Goal: Transaction & Acquisition: Book appointment/travel/reservation

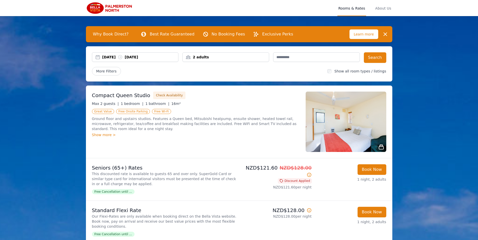
click at [95, 56] on div "[DATE] [DATE]" at bounding box center [135, 57] width 86 height 5
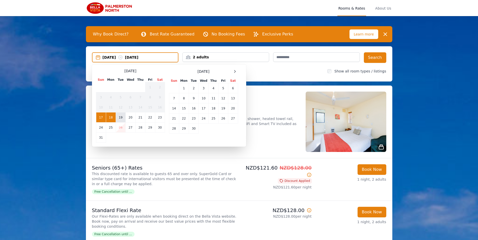
click at [117, 118] on td "19" at bounding box center [121, 118] width 10 height 10
click at [133, 119] on td "20" at bounding box center [131, 118] width 10 height 10
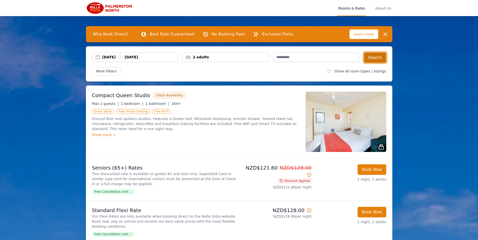
click at [383, 57] on button "Search" at bounding box center [375, 57] width 22 height 11
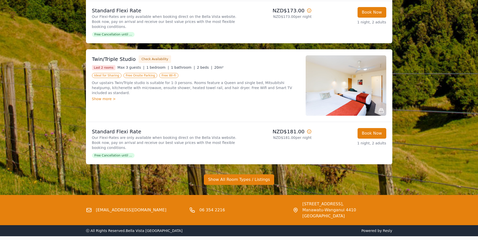
scroll to position [400, 0]
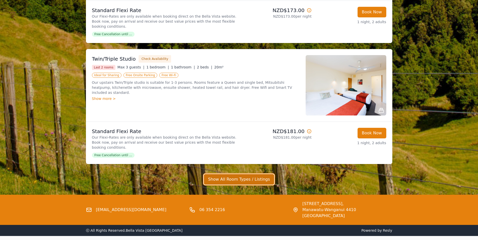
click at [238, 174] on button "Show All Room Types / Listings" at bounding box center [239, 179] width 71 height 11
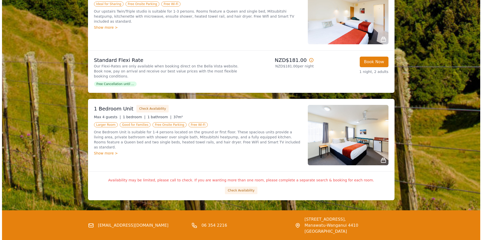
scroll to position [479, 0]
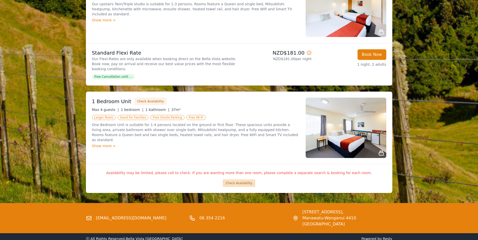
click at [237, 180] on button "Check Availability" at bounding box center [239, 184] width 32 height 8
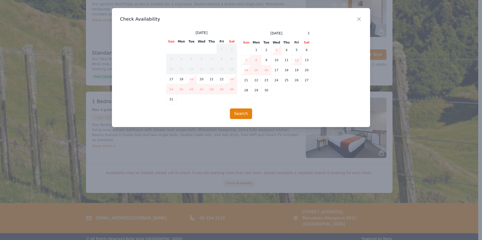
click at [191, 81] on td "19" at bounding box center [192, 79] width 10 height 10
click at [201, 80] on td "20" at bounding box center [202, 79] width 10 height 10
click at [190, 80] on td "19" at bounding box center [192, 79] width 10 height 10
click at [202, 79] on td "20" at bounding box center [202, 79] width 10 height 10
click at [244, 117] on button "Search" at bounding box center [241, 114] width 22 height 11
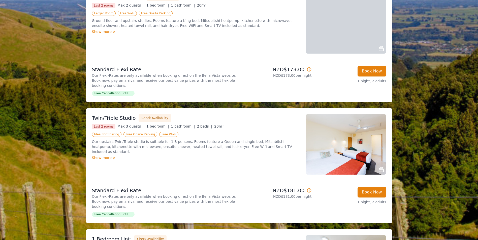
scroll to position [403, 0]
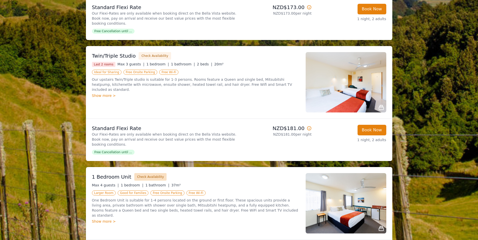
click at [150, 173] on button "Check Availability" at bounding box center [150, 177] width 32 height 8
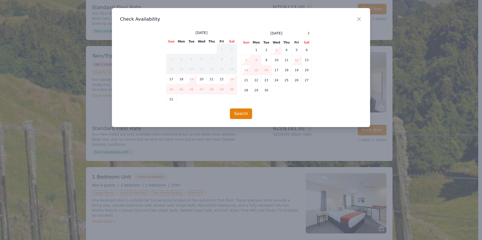
click at [358, 22] on div "Close" at bounding box center [363, 16] width 14 height 16
click at [362, 18] on div "Close" at bounding box center [363, 16] width 14 height 16
click at [358, 19] on icon "button" at bounding box center [358, 19] width 3 height 3
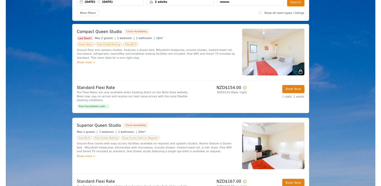
scroll to position [0, 0]
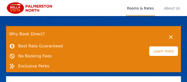
click at [83, 28] on div "Why Book Direct? Best Rate Guaranteed No Booking Fees Exclusive Perks Learn mor…" at bounding box center [93, 49] width 175 height 46
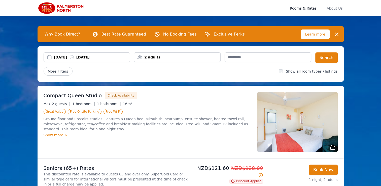
click at [49, 57] on div "[DATE] [DATE]" at bounding box center [87, 57] width 86 height 5
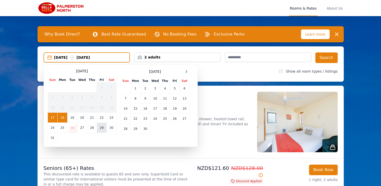
click at [102, 129] on td "29" at bounding box center [102, 128] width 10 height 10
click at [111, 130] on td "30" at bounding box center [112, 128] width 10 height 10
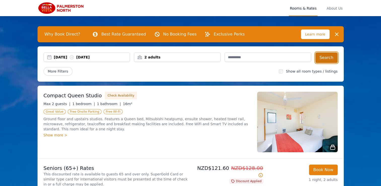
click at [332, 58] on button "Search" at bounding box center [327, 57] width 22 height 11
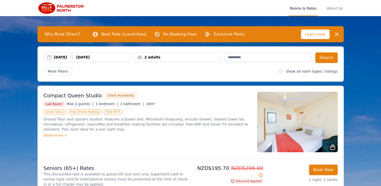
click at [111, 94] on button "Check Availability" at bounding box center [121, 96] width 32 height 8
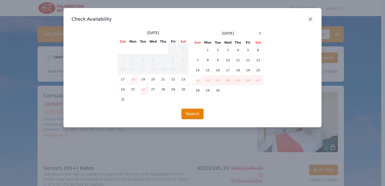
click at [310, 20] on icon "button" at bounding box center [310, 19] width 6 height 6
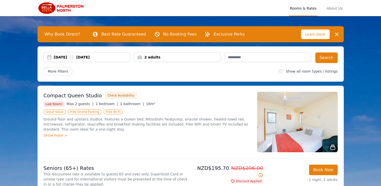
click at [52, 56] on div "[DATE] [DATE]" at bounding box center [87, 57] width 86 height 5
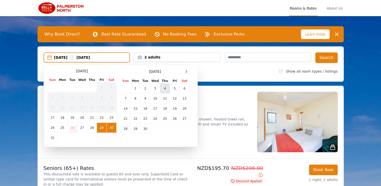
click at [166, 89] on td "4" at bounding box center [165, 88] width 10 height 10
click at [174, 88] on td "5" at bounding box center [175, 88] width 10 height 10
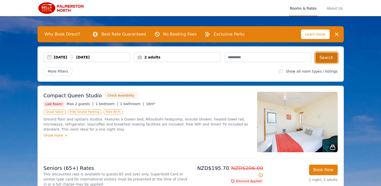
click at [328, 57] on button "Search" at bounding box center [327, 57] width 22 height 11
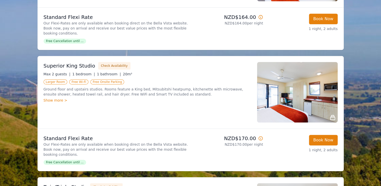
scroll to position [171, 0]
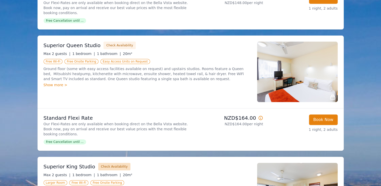
click at [109, 163] on button "Check Availability" at bounding box center [114, 167] width 32 height 8
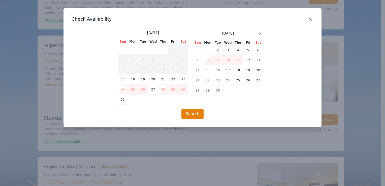
click at [310, 20] on icon "button" at bounding box center [310, 19] width 6 height 6
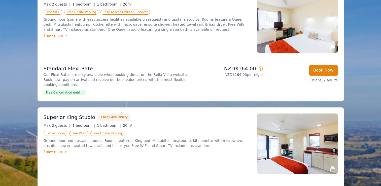
scroll to position [222, 0]
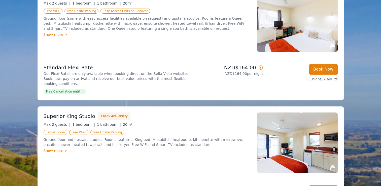
click at [55, 148] on div "Show more >" at bounding box center [148, 150] width 208 height 5
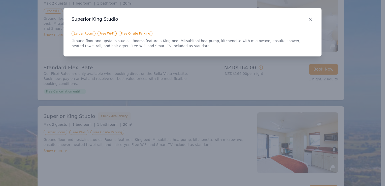
click at [308, 21] on icon "button" at bounding box center [310, 19] width 6 height 6
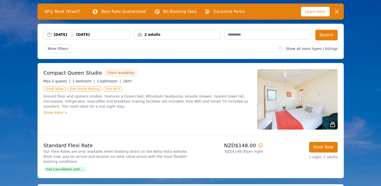
scroll to position [0, 0]
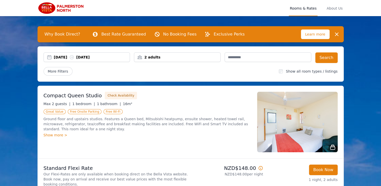
click at [59, 136] on div "Show more >" at bounding box center [148, 135] width 208 height 5
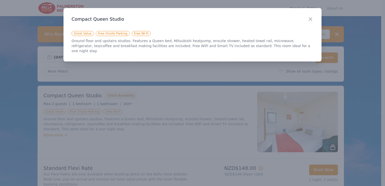
click at [308, 29] on div "Close Compact Queen Studio Great Value Free Onsite Parking Free Wi-Fi Ground fl…" at bounding box center [193, 34] width 258 height 53
click at [308, 20] on icon "button" at bounding box center [310, 19] width 6 height 6
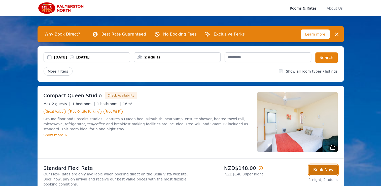
click at [322, 171] on button "Book Now" at bounding box center [323, 170] width 29 height 11
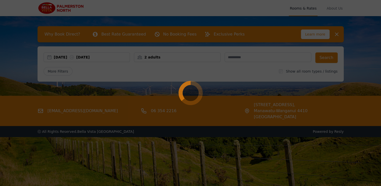
select select "**"
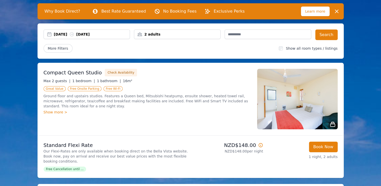
scroll to position [50, 0]
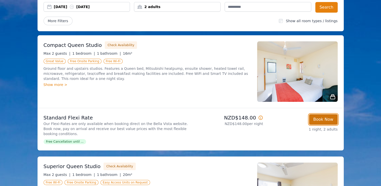
click at [321, 120] on button "Book Now" at bounding box center [323, 119] width 29 height 11
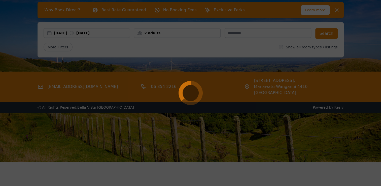
scroll to position [24, 0]
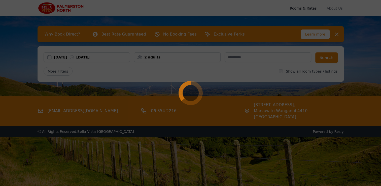
select select "**"
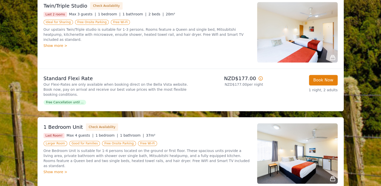
scroll to position [454, 0]
